Goal: Task Accomplishment & Management: Complete application form

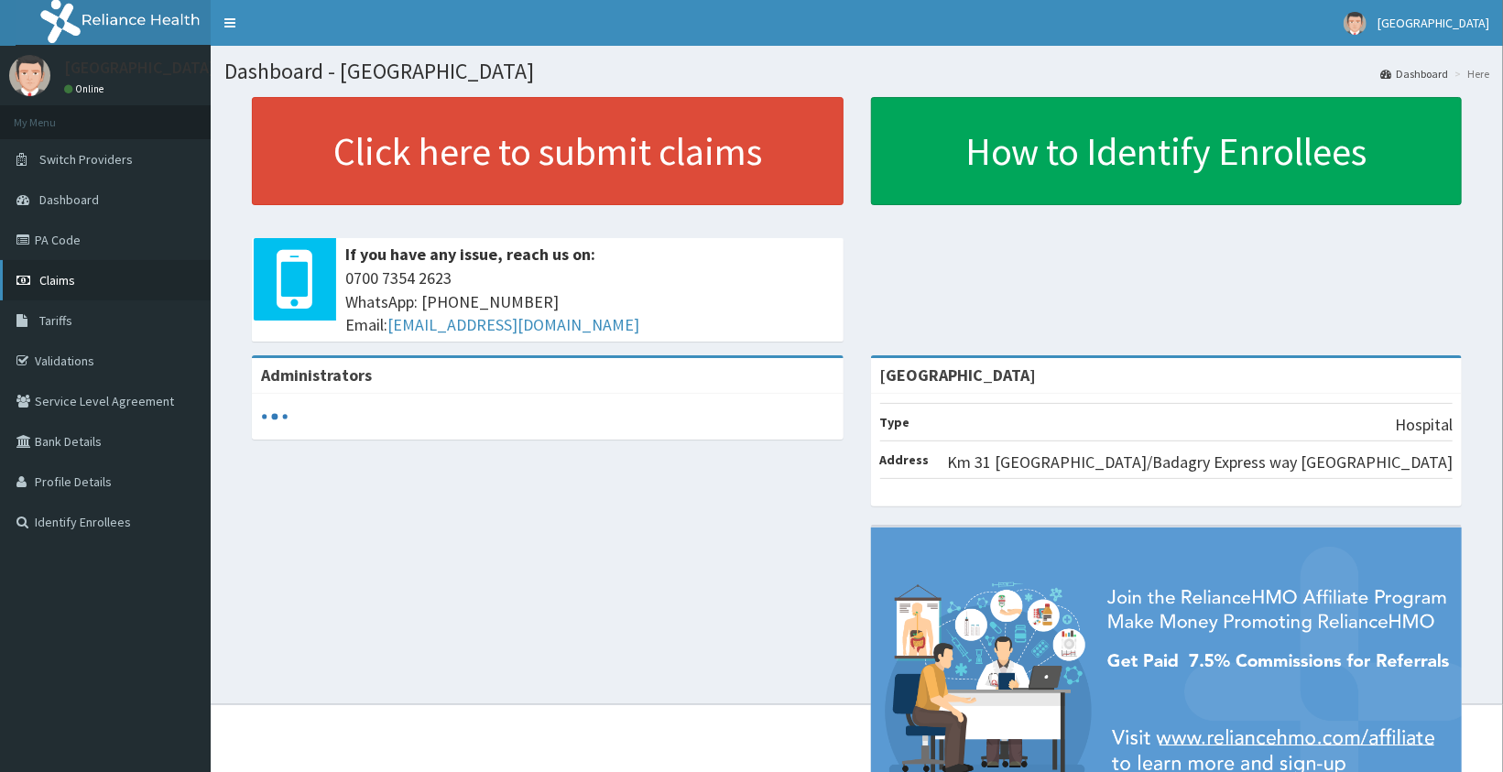
click at [69, 280] on span "Claims" at bounding box center [57, 280] width 36 height 16
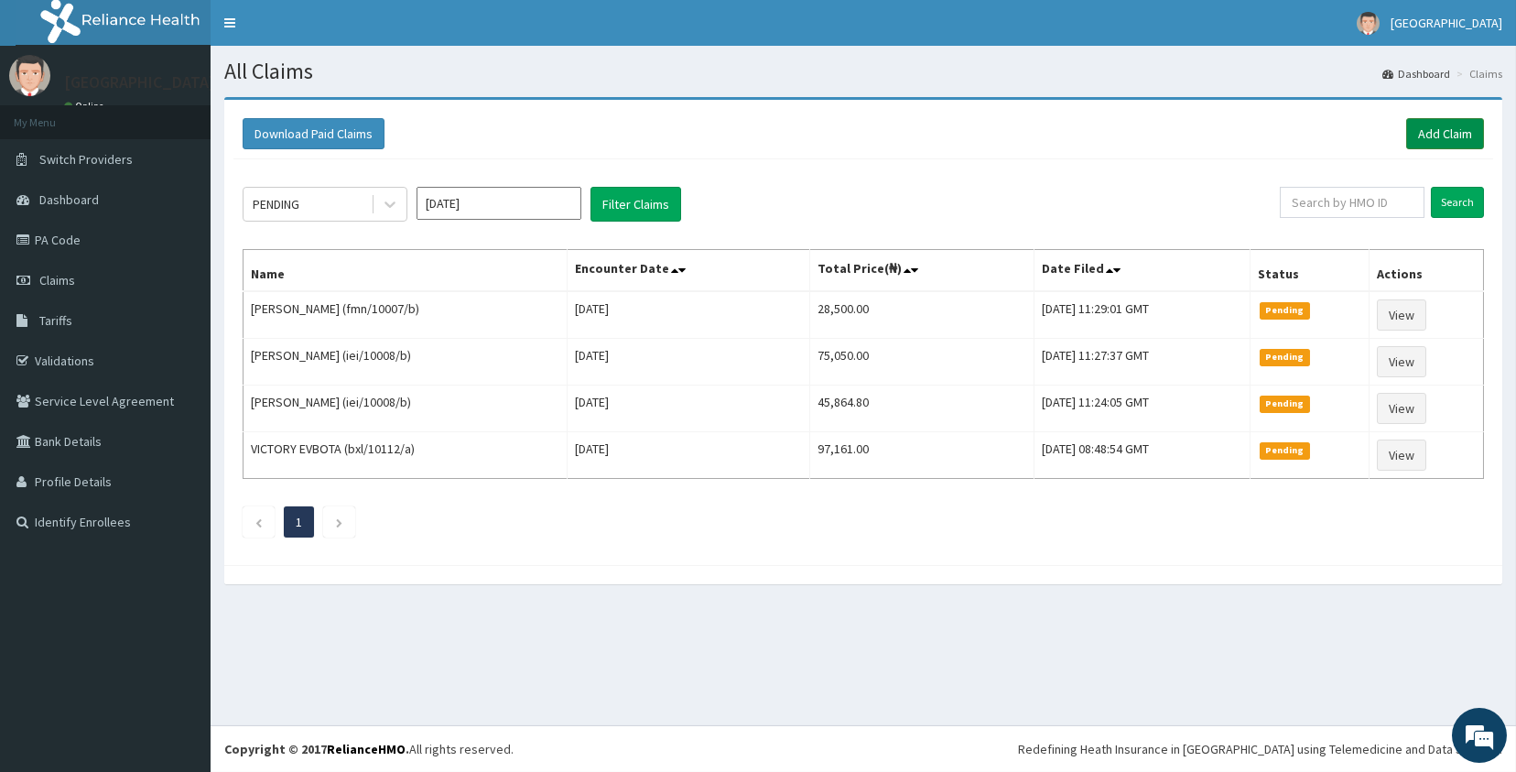
click at [1418, 124] on link "Add Claim" at bounding box center [1445, 133] width 78 height 31
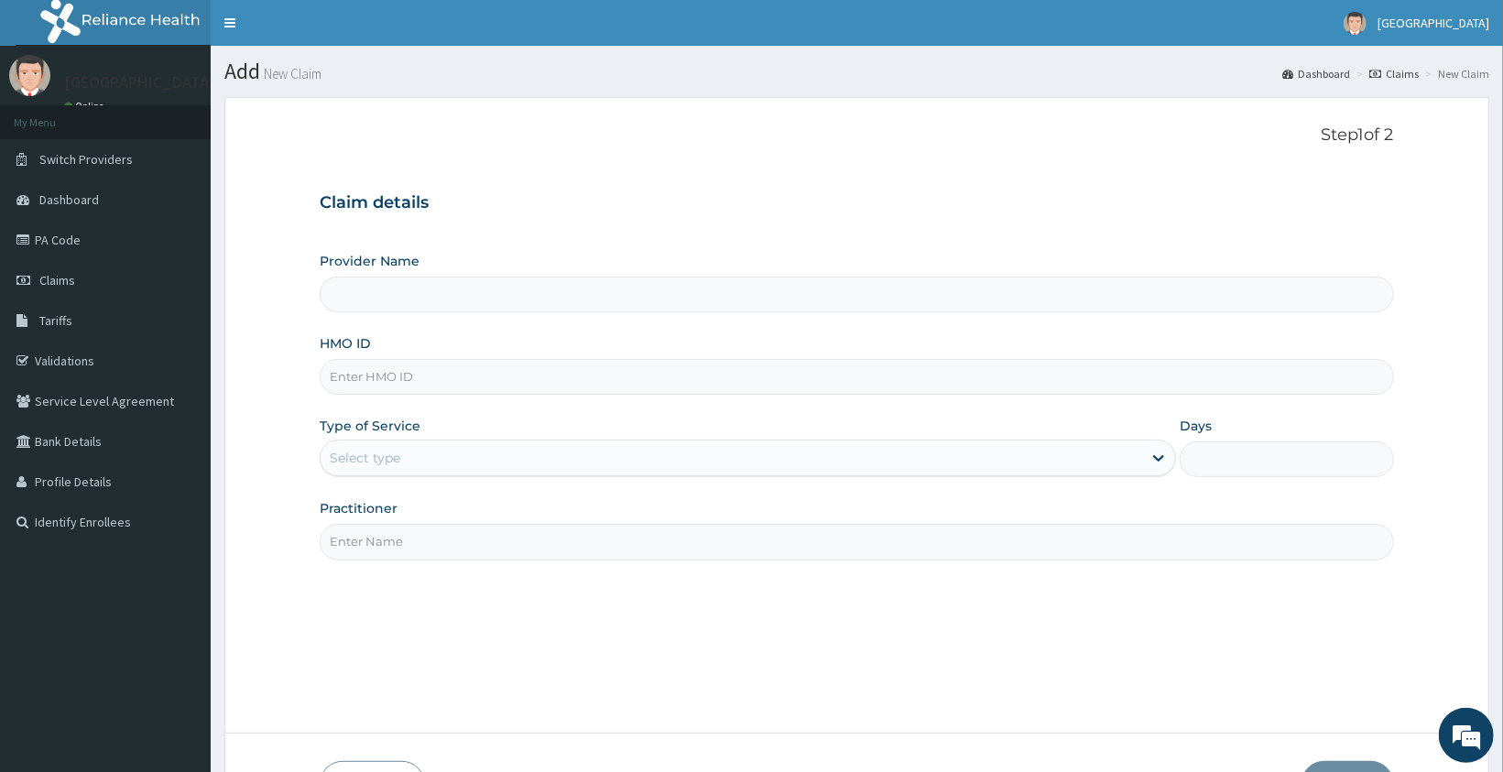
type input "[GEOGRAPHIC_DATA]"
click at [91, 253] on link "PA Code" at bounding box center [105, 240] width 211 height 40
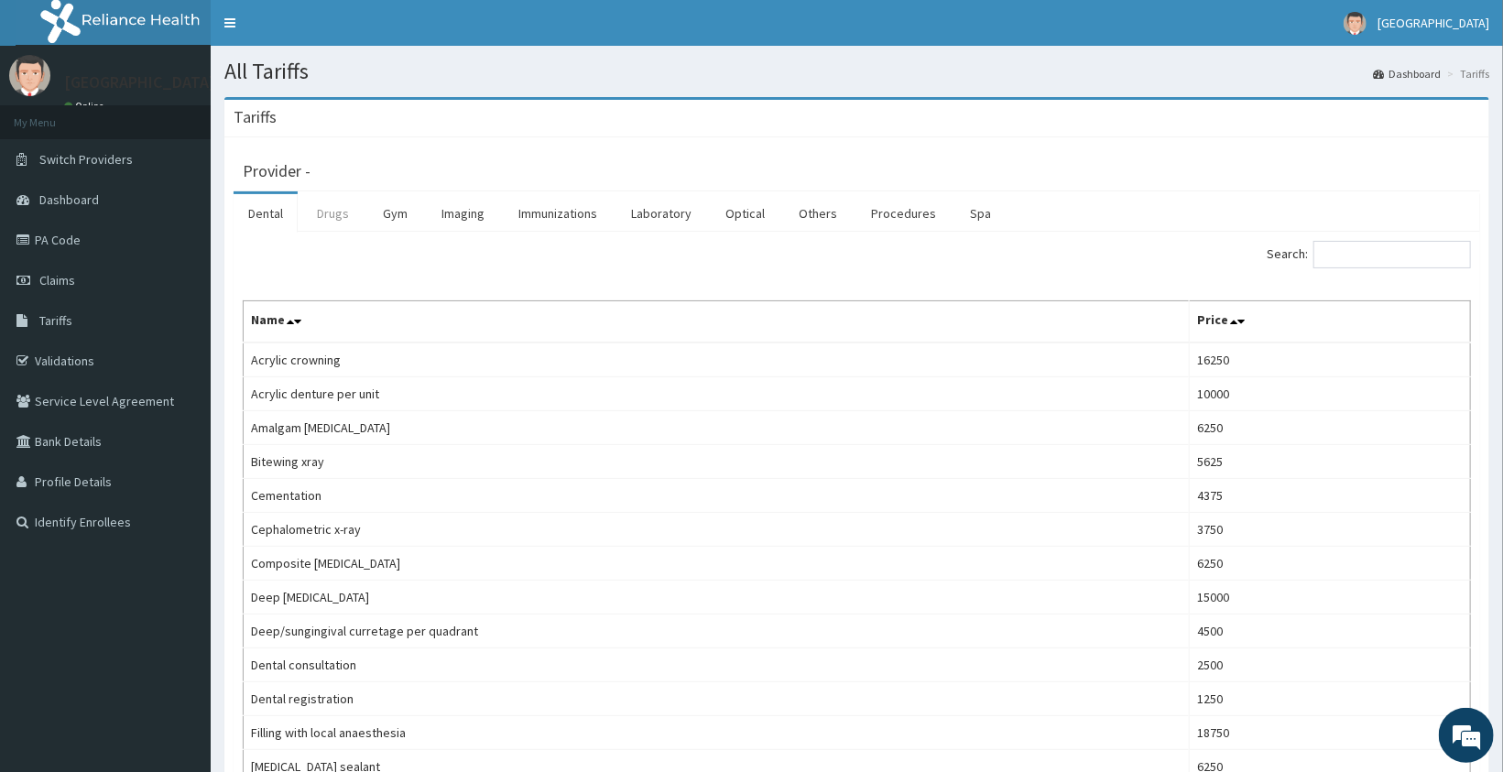
click at [342, 229] on link "Drugs" at bounding box center [332, 213] width 61 height 38
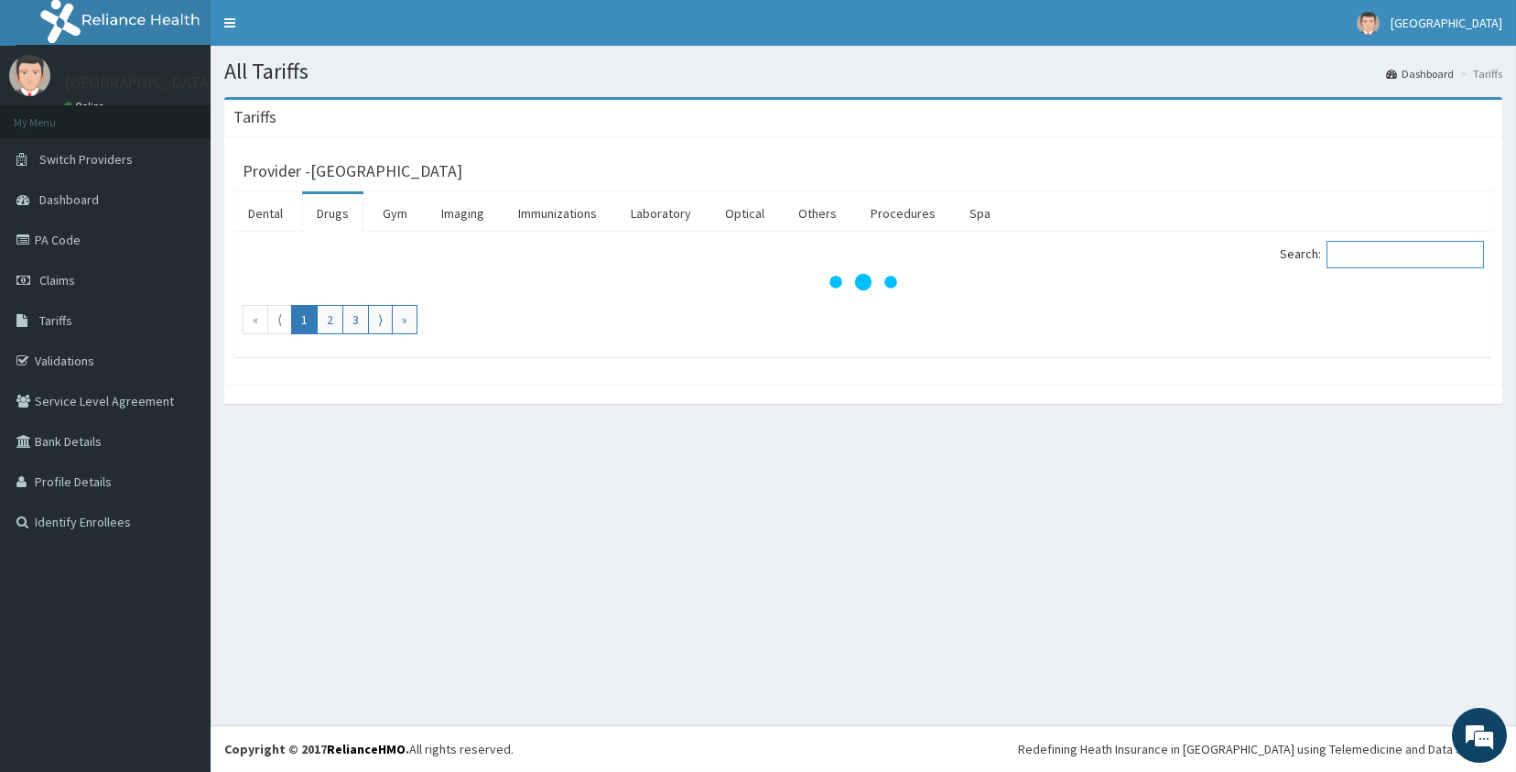
click at [1353, 249] on input "Search:" at bounding box center [1405, 254] width 157 height 27
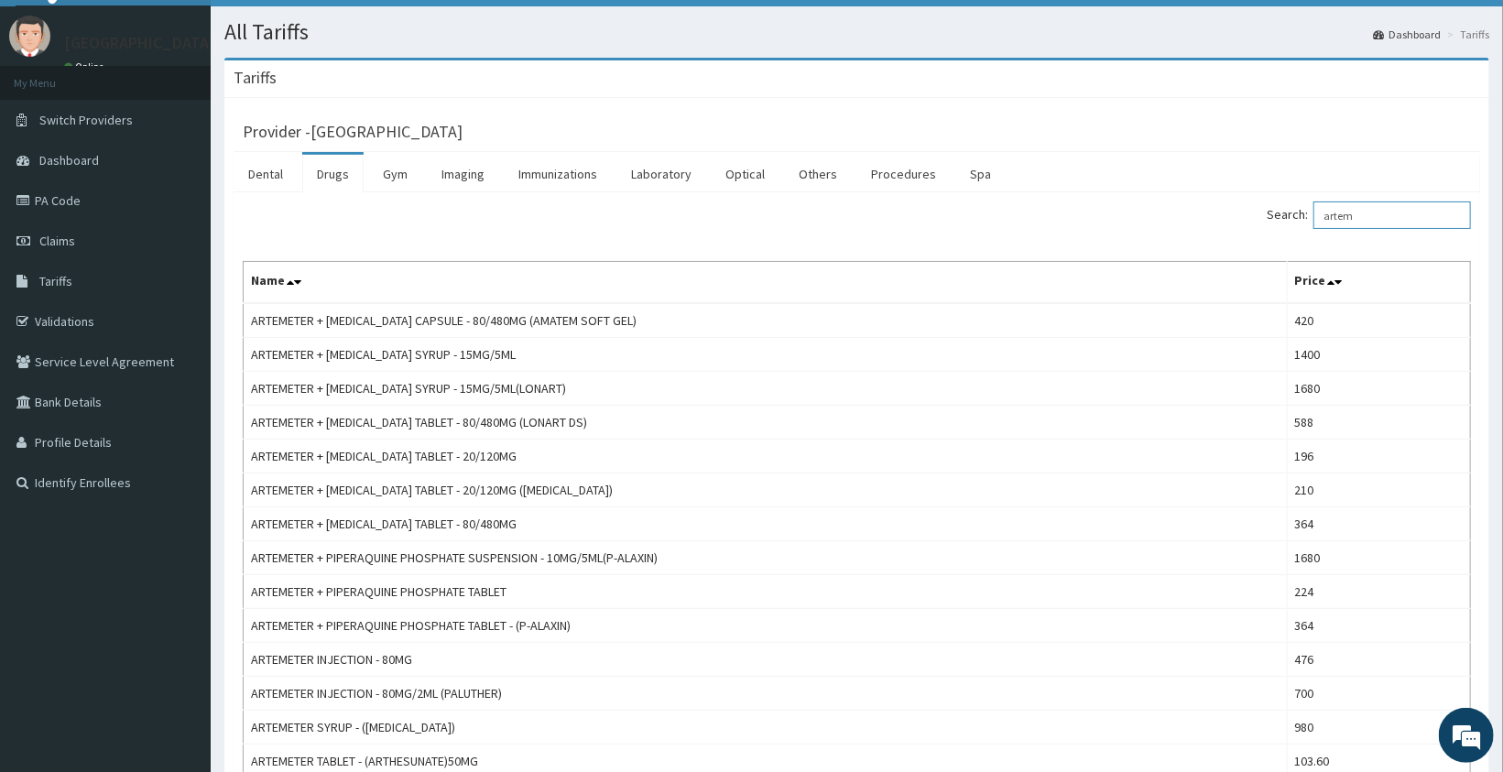
scroll to position [45, 0]
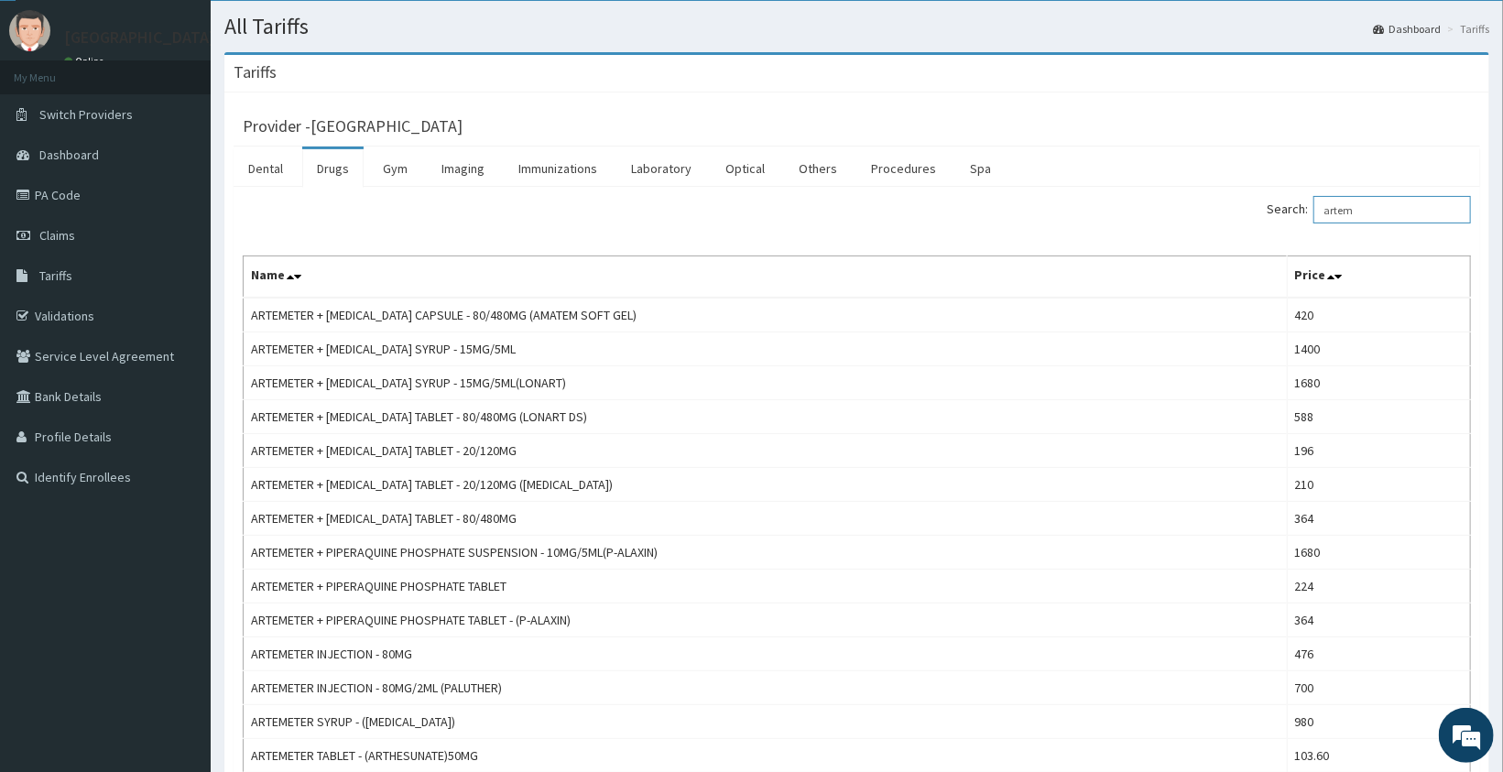
type input "artem"
